Goal: Task Accomplishment & Management: Complete application form

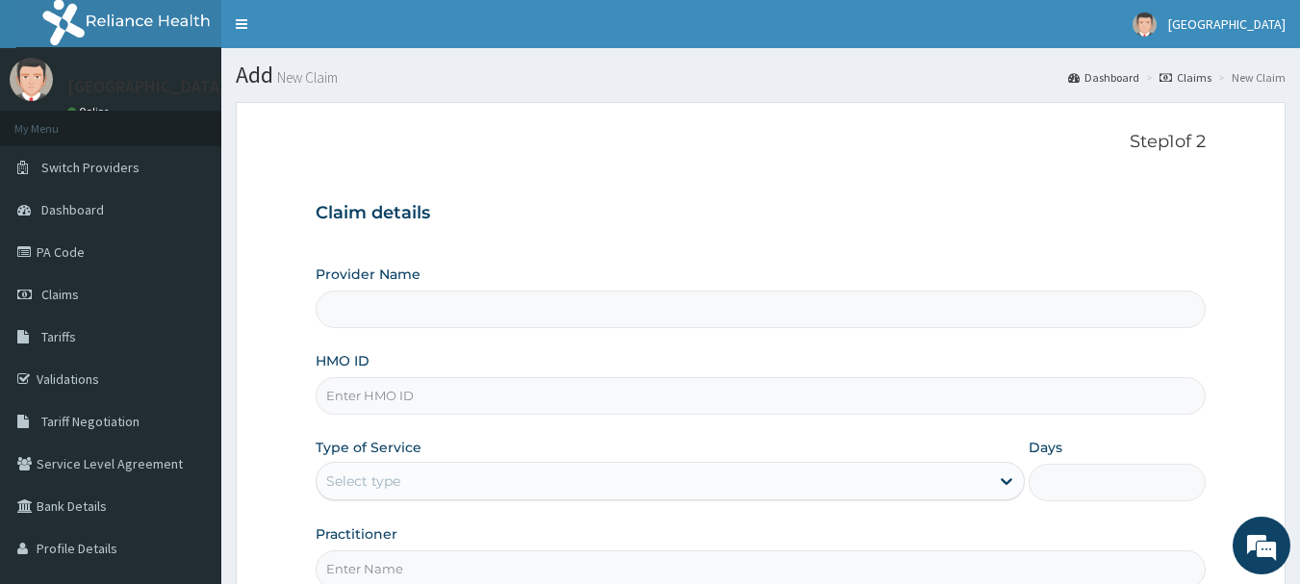
click at [963, 185] on div "Claim details Provider Name HMO ID Type of Service Select type Days Practitioner" at bounding box center [761, 386] width 891 height 404
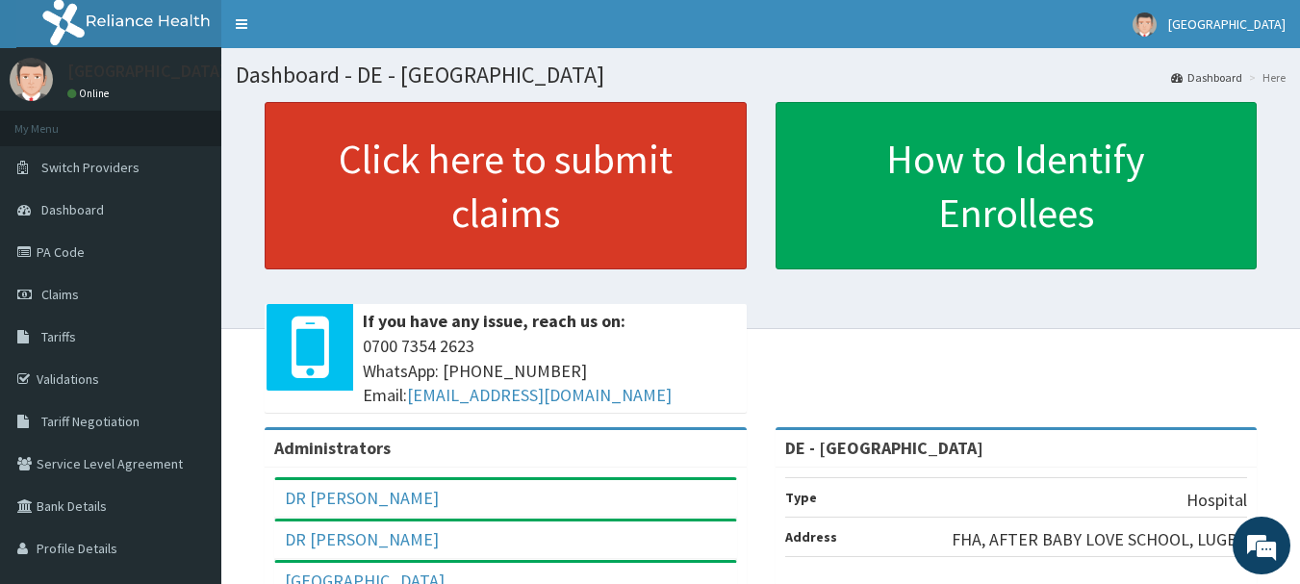
click at [603, 206] on link "Click here to submit claims" at bounding box center [506, 185] width 482 height 167
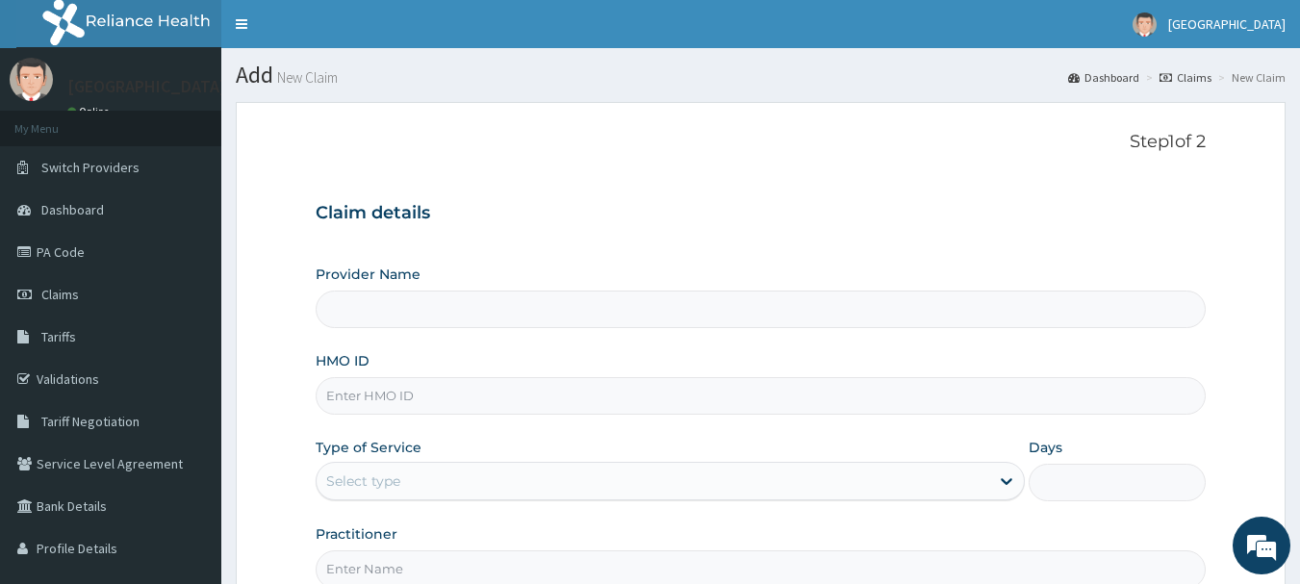
type input "DE - [GEOGRAPHIC_DATA]"
click at [598, 403] on input "HMO ID" at bounding box center [761, 396] width 891 height 38
type input "SBL/10198/B"
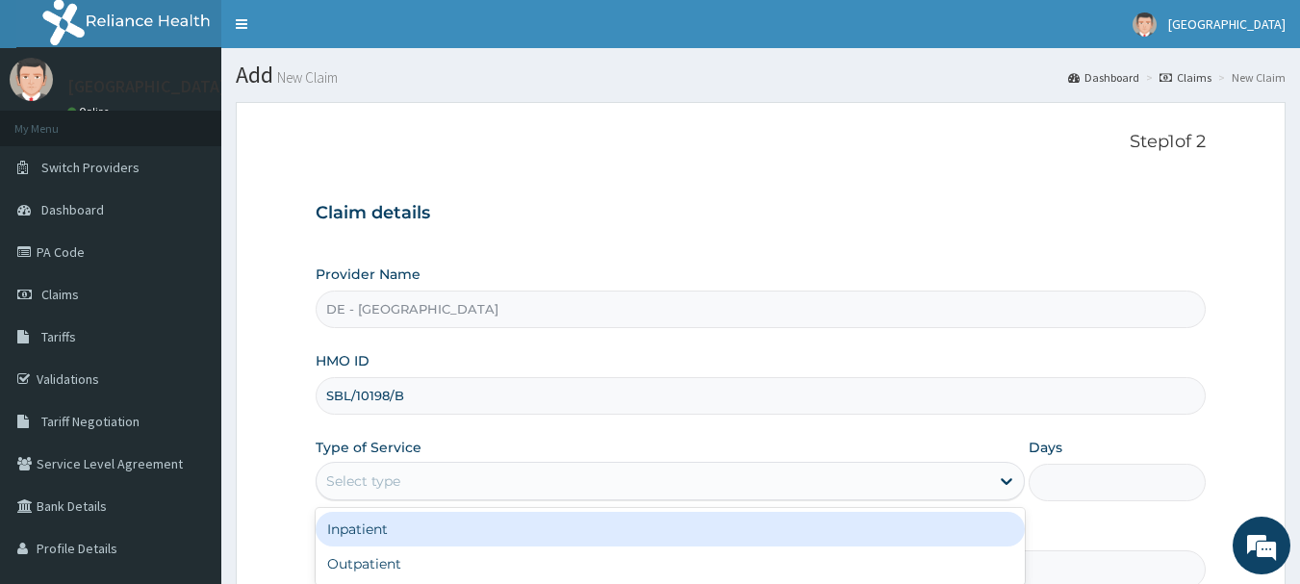
click at [523, 490] on div "Select type" at bounding box center [652, 481] width 672 height 31
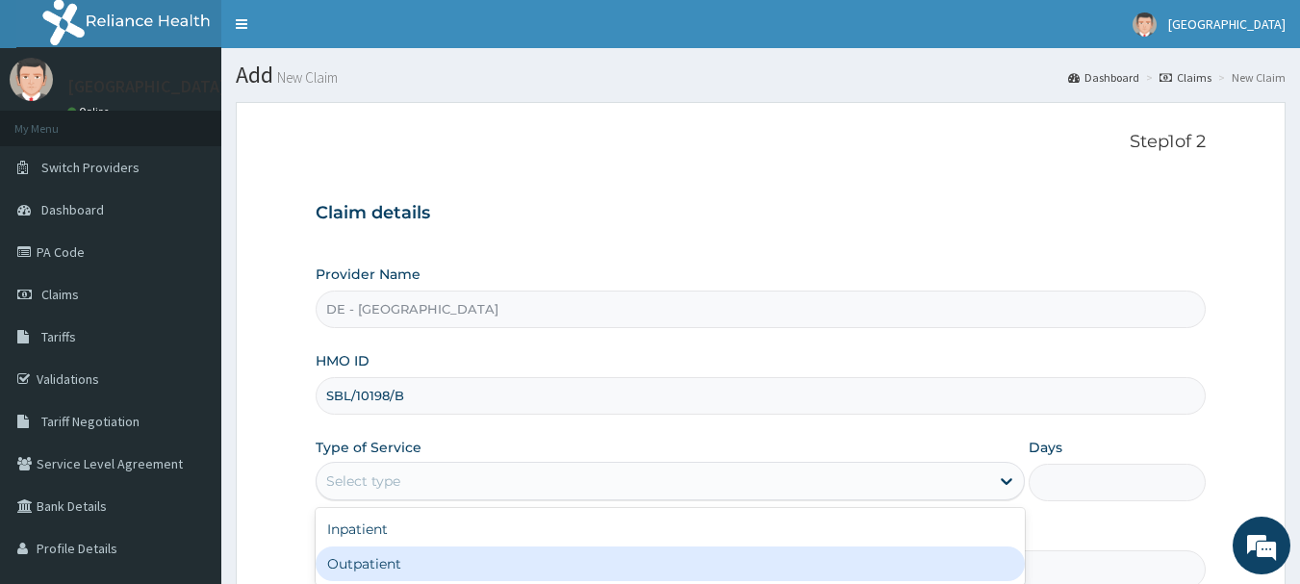
click at [483, 555] on div "Outpatient" at bounding box center [670, 563] width 709 height 35
type input "1"
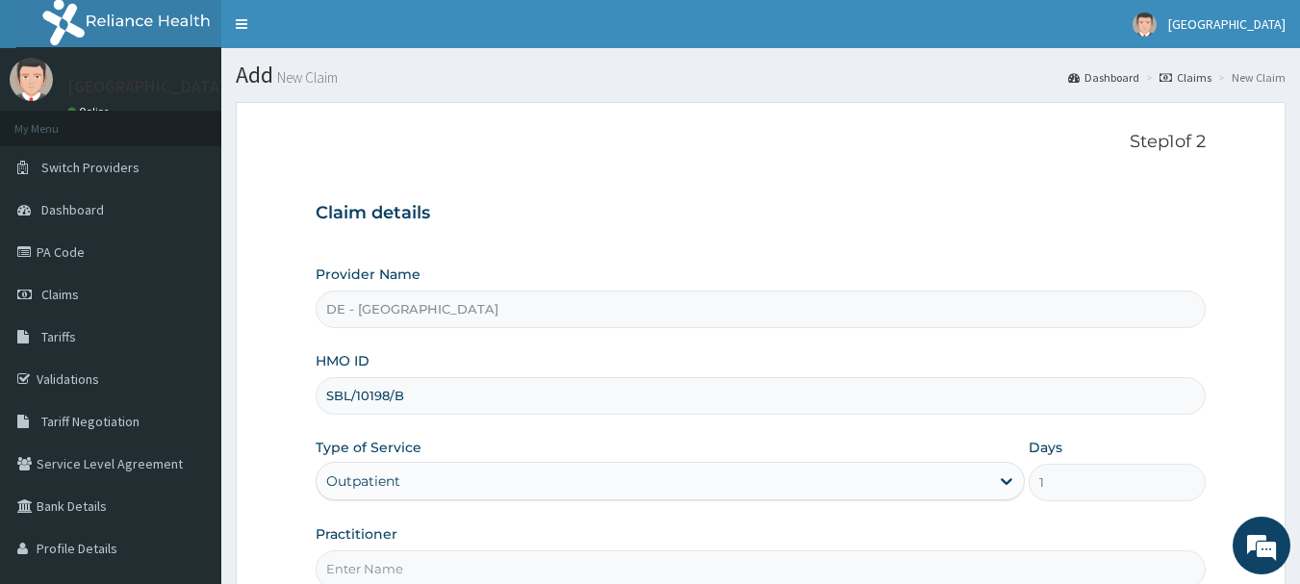
click at [666, 430] on div "Provider Name DE - MARYS CENTRAL HOSPITAL HMO ID SBL/10198/B Type of Service Ou…" at bounding box center [761, 426] width 891 height 323
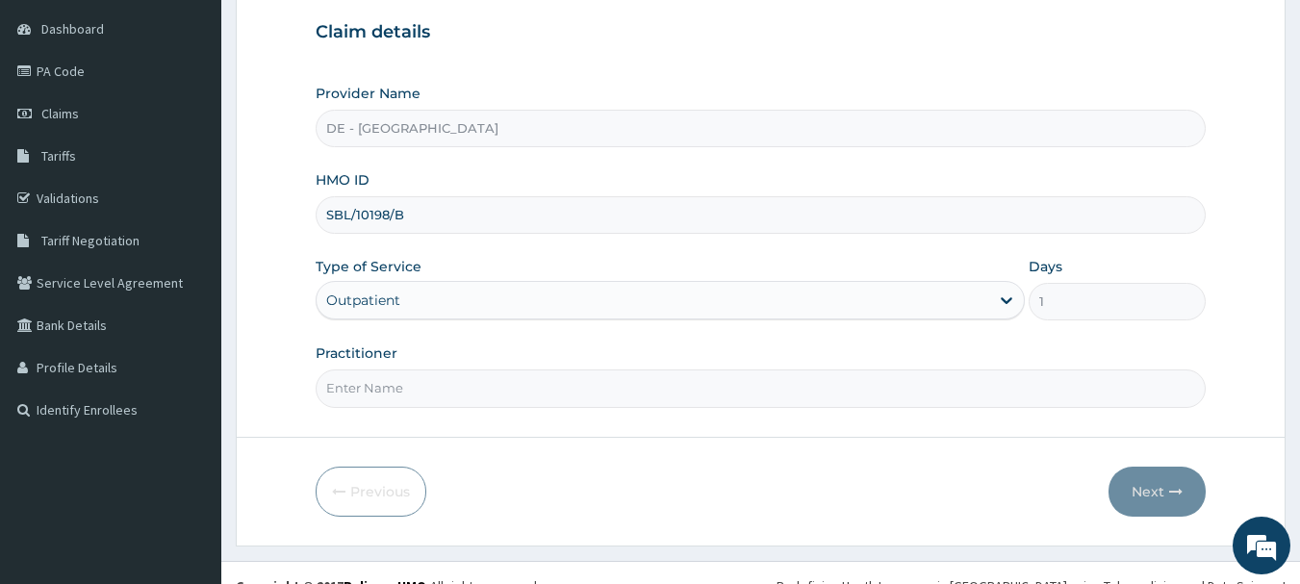
scroll to position [192, 0]
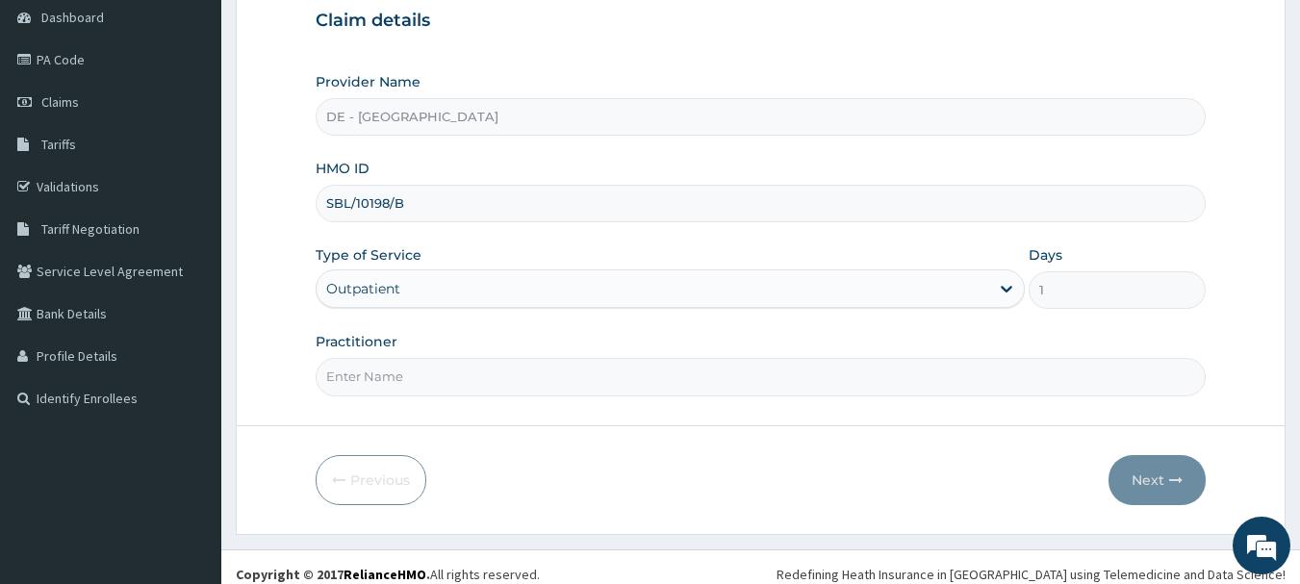
click at [598, 373] on input "Practitioner" at bounding box center [761, 377] width 891 height 38
type input "DR MUSA"
click at [1183, 473] on button "Next" at bounding box center [1156, 480] width 97 height 50
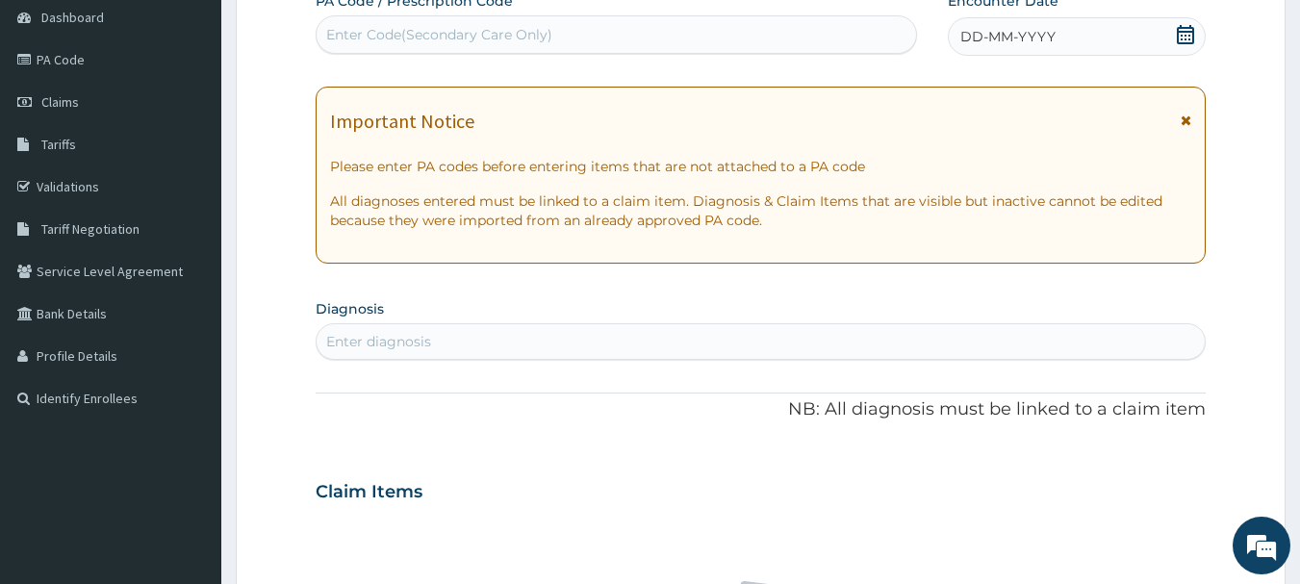
click at [1049, 42] on span "DD-MM-YYYY" at bounding box center [1007, 36] width 95 height 19
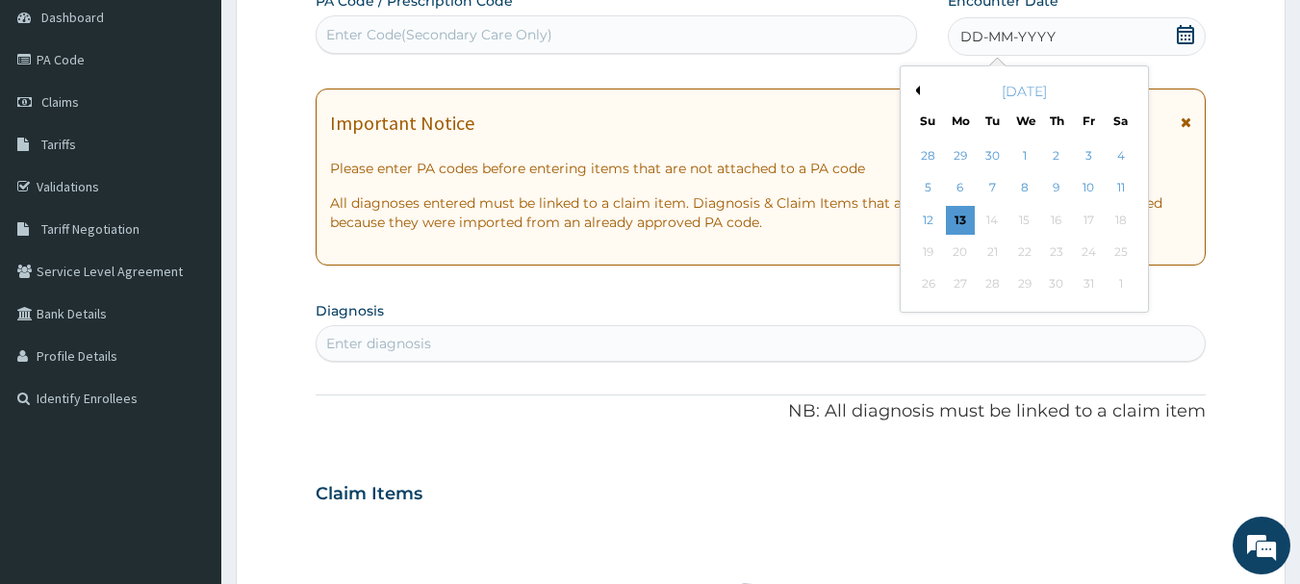
click at [918, 86] on button "Previous Month" at bounding box center [915, 91] width 10 height 10
click at [1086, 212] on div "19" at bounding box center [1088, 220] width 29 height 29
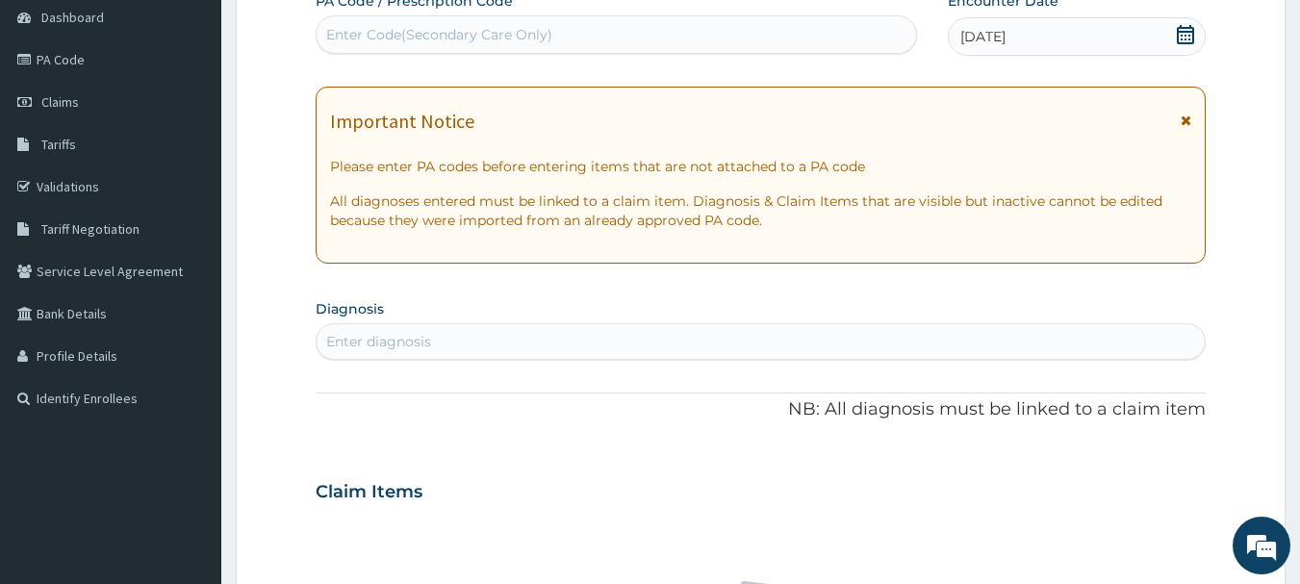
click at [734, 336] on div "Enter diagnosis" at bounding box center [760, 341] width 889 height 31
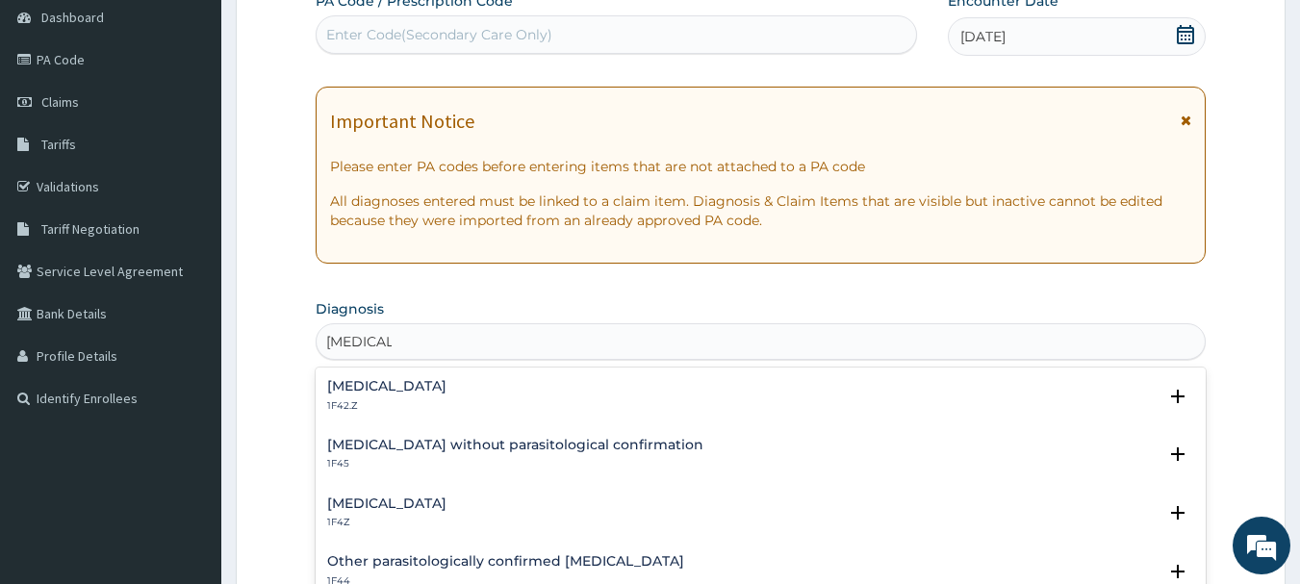
scroll to position [27, 0]
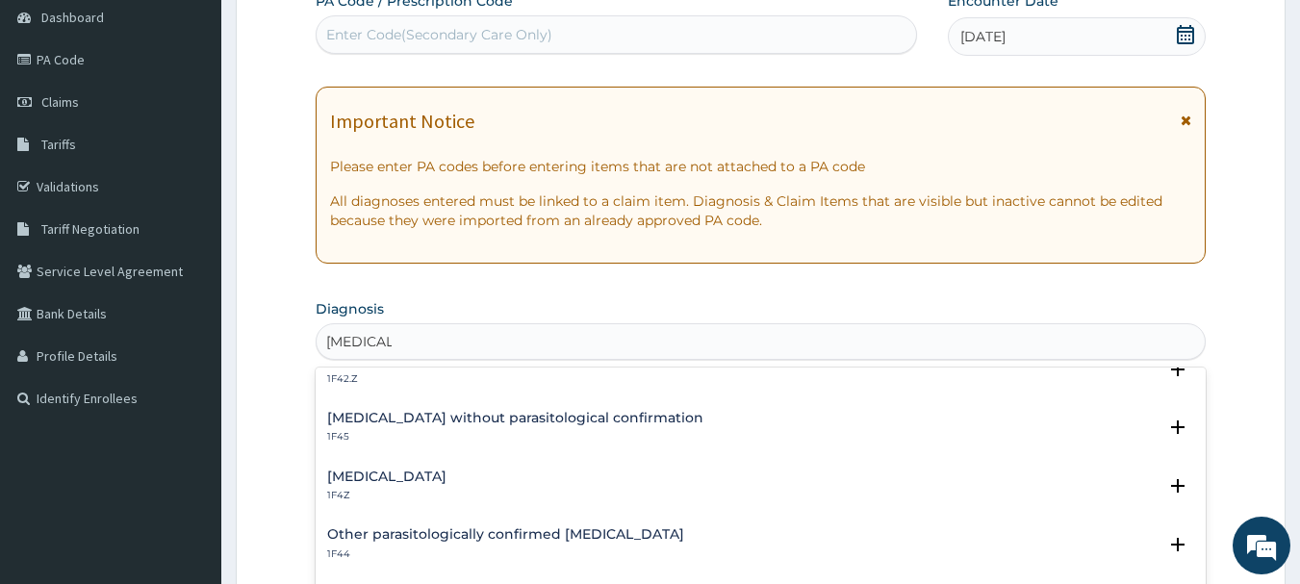
type input "MALARIA"
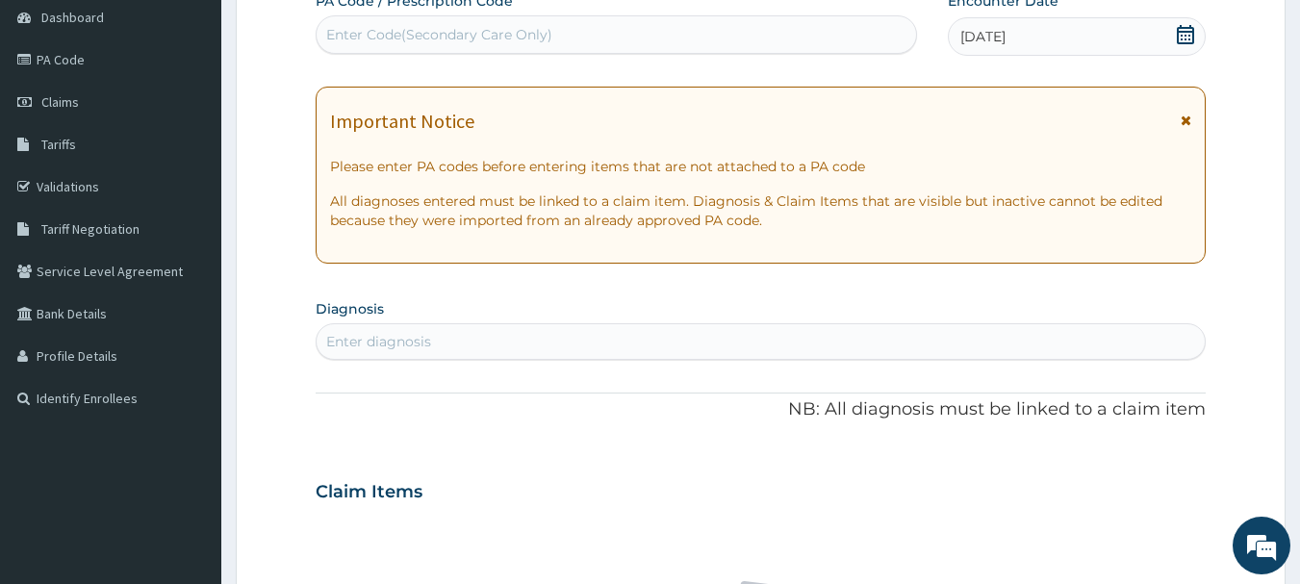
click at [808, 271] on div "PA Code / Prescription Code Enter Code(Secondary Care Only) Encounter Date 19-0…" at bounding box center [761, 489] width 891 height 996
click at [783, 335] on div "Enter diagnosis" at bounding box center [760, 341] width 889 height 31
type input "TYP"
